Goal: Transaction & Acquisition: Purchase product/service

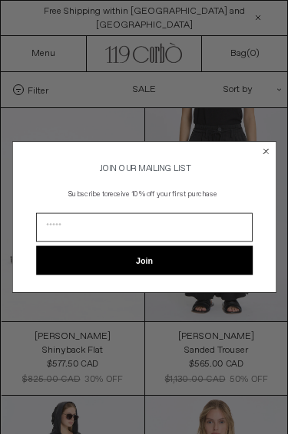
click at [268, 148] on circle "Close dialog" at bounding box center [266, 152] width 12 height 12
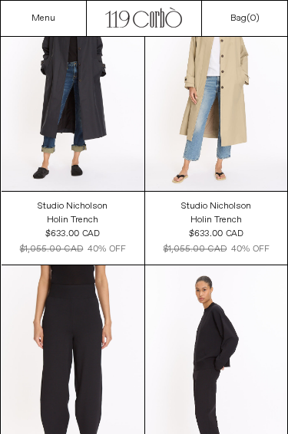
scroll to position [2716, 0]
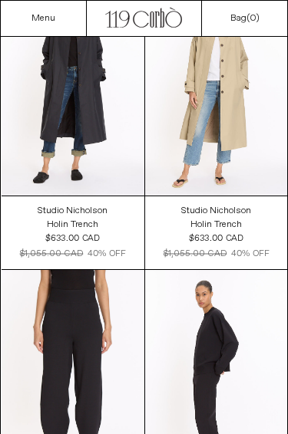
click at [38, 137] on at bounding box center [73, 88] width 143 height 213
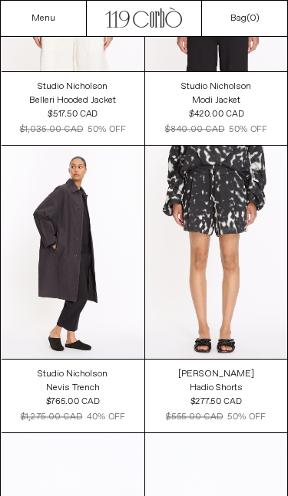
scroll to position [3416, 0]
click at [94, 303] on at bounding box center [73, 252] width 143 height 213
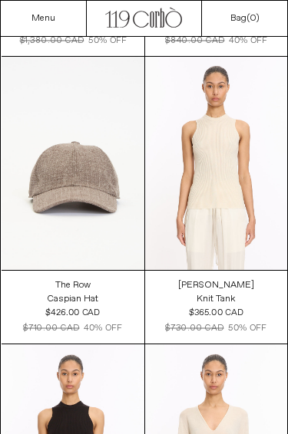
scroll to position [6951, 0]
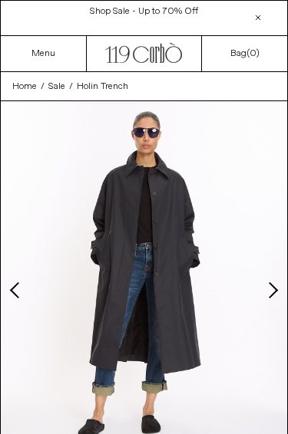
click at [272, 290] on button "Next slide" at bounding box center [271, 289] width 15 height 15
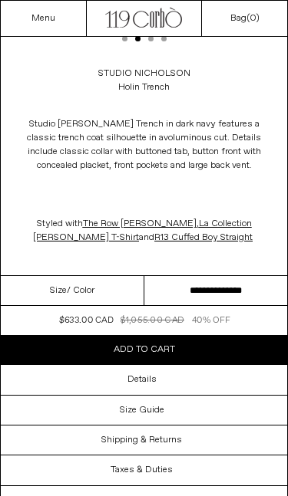
scroll to position [436, 0]
click at [240, 403] on div "Size Guide" at bounding box center [144, 410] width 286 height 29
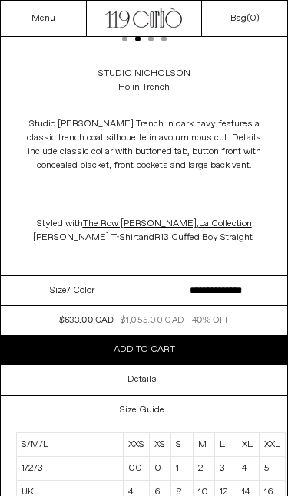
click at [242, 406] on div "Size Guide" at bounding box center [144, 410] width 286 height 29
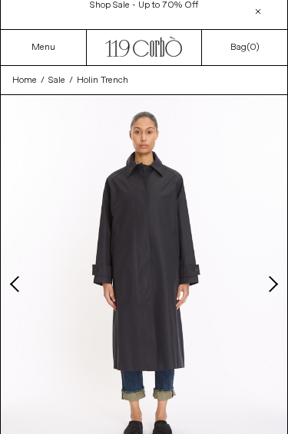
scroll to position [0, 0]
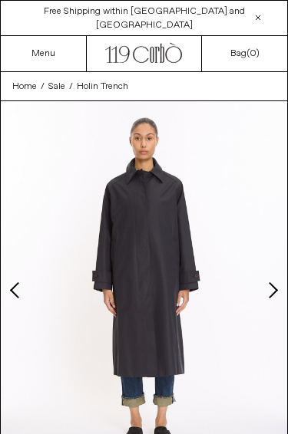
click at [275, 286] on button "Next slide" at bounding box center [271, 289] width 15 height 15
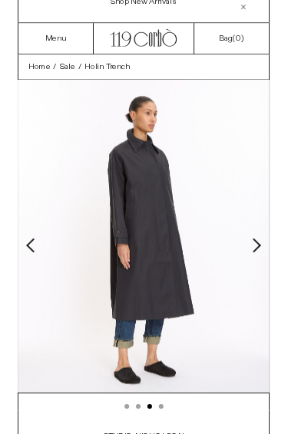
scroll to position [10, 0]
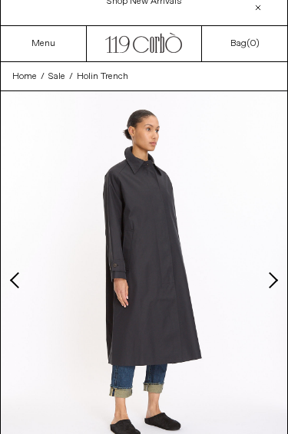
click at [278, 282] on button "Next slide" at bounding box center [271, 279] width 15 height 15
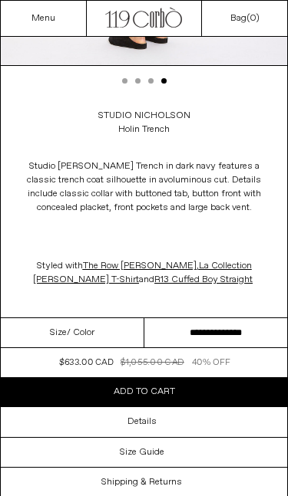
scroll to position [393, 0]
click at [242, 330] on select "**********" at bounding box center [215, 333] width 143 height 30
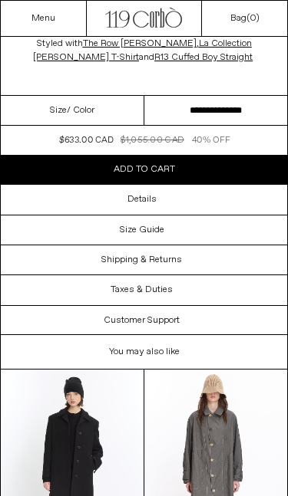
scroll to position [616, 0]
click at [153, 235] on h3 "Size Guide" at bounding box center [142, 230] width 44 height 11
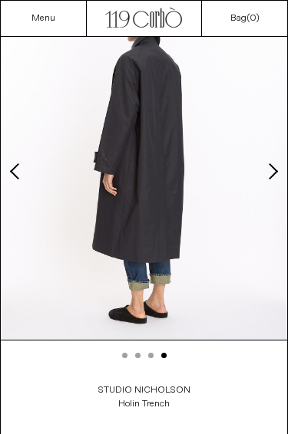
scroll to position [115, 0]
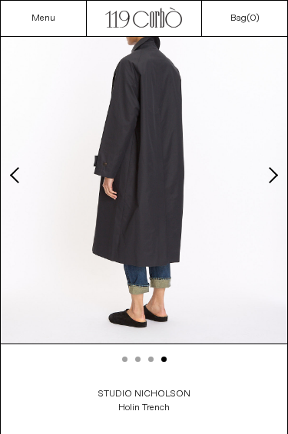
click at [270, 176] on button "Next slide" at bounding box center [271, 174] width 15 height 15
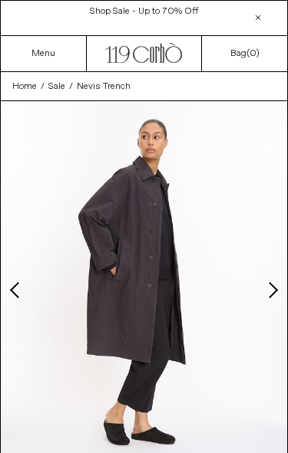
click at [276, 291] on button "Next slide" at bounding box center [271, 289] width 15 height 15
